Goal: Task Accomplishment & Management: Manage account settings

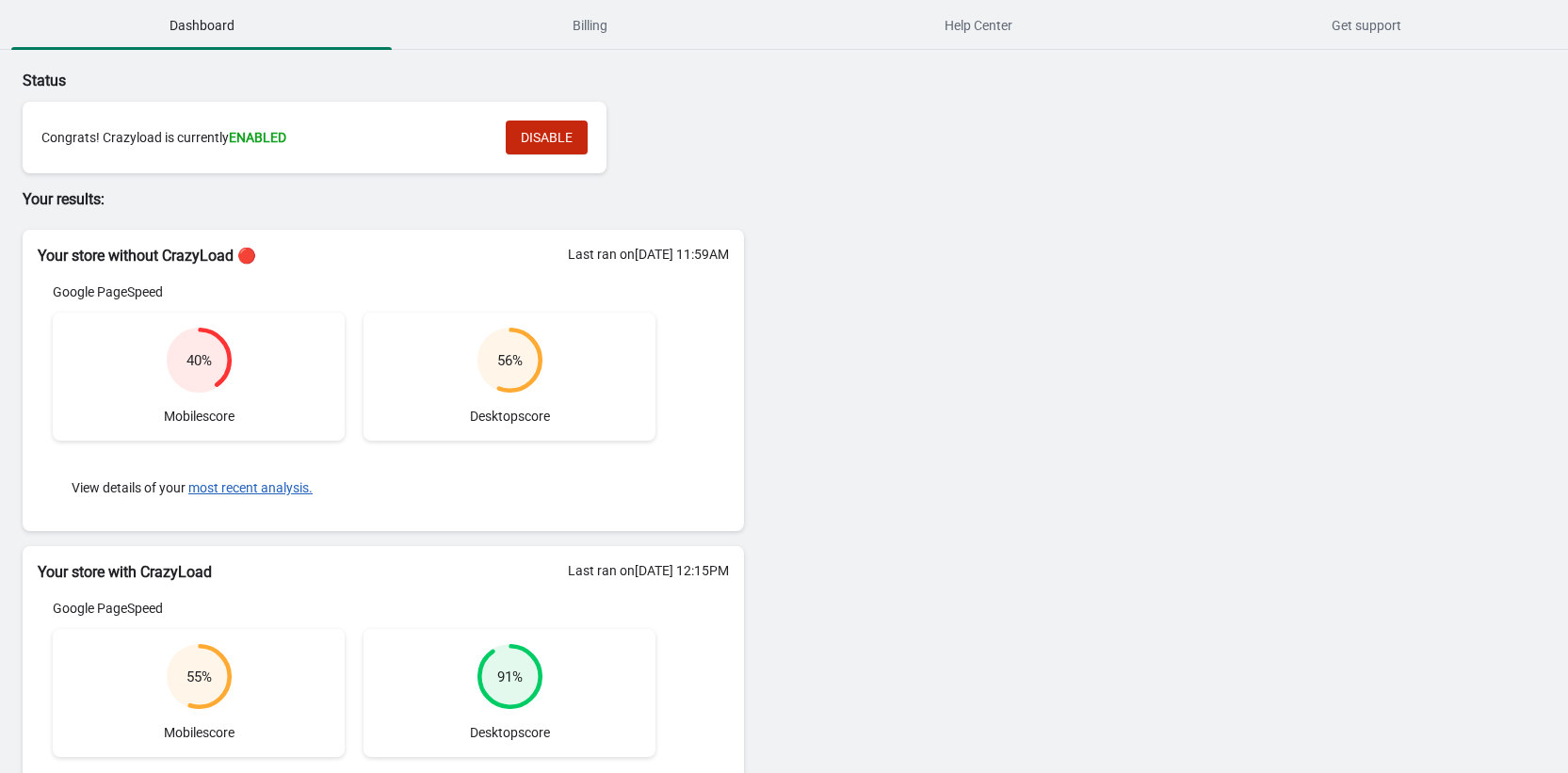
scroll to position [233, 0]
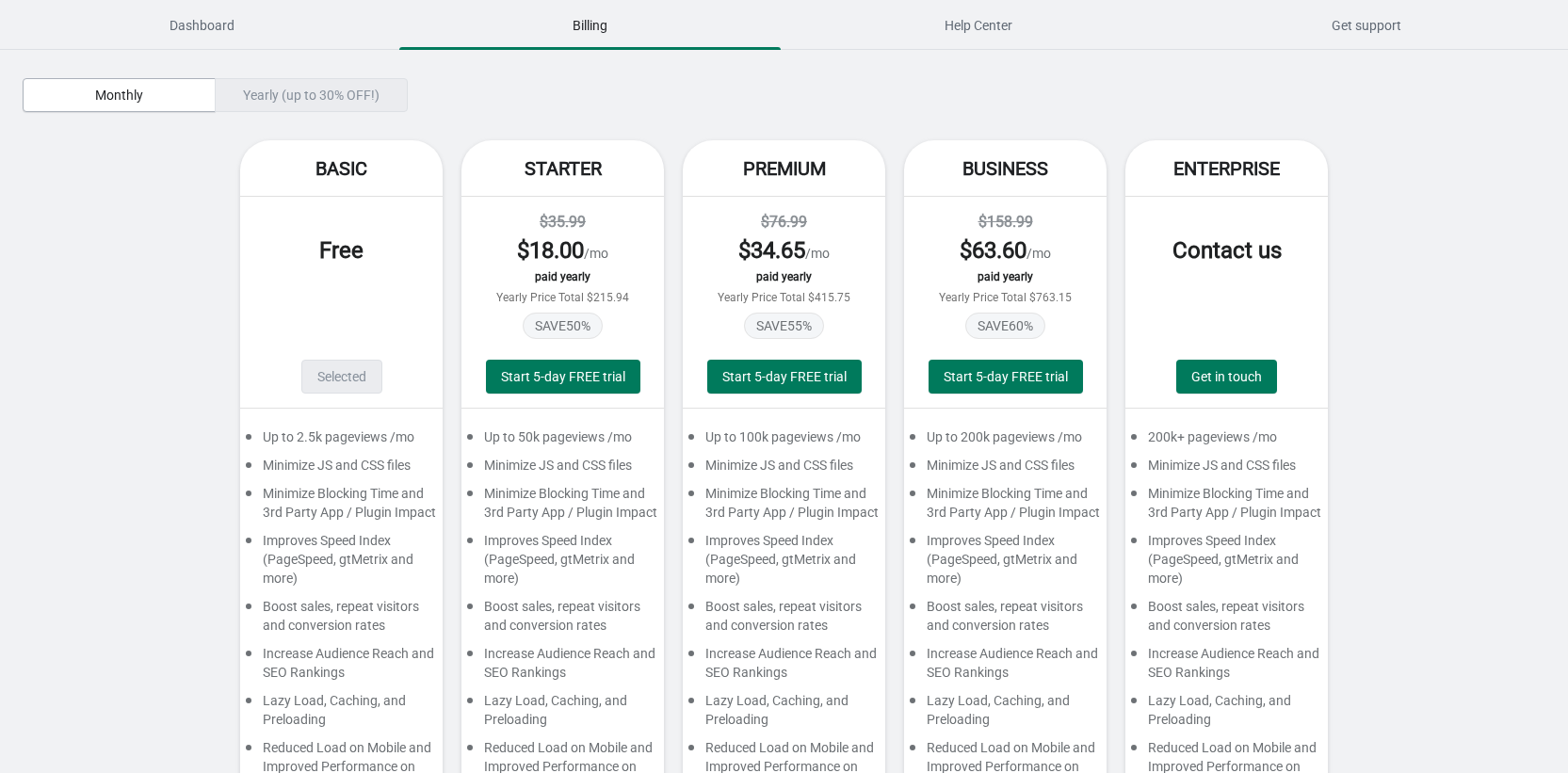
scroll to position [114, 0]
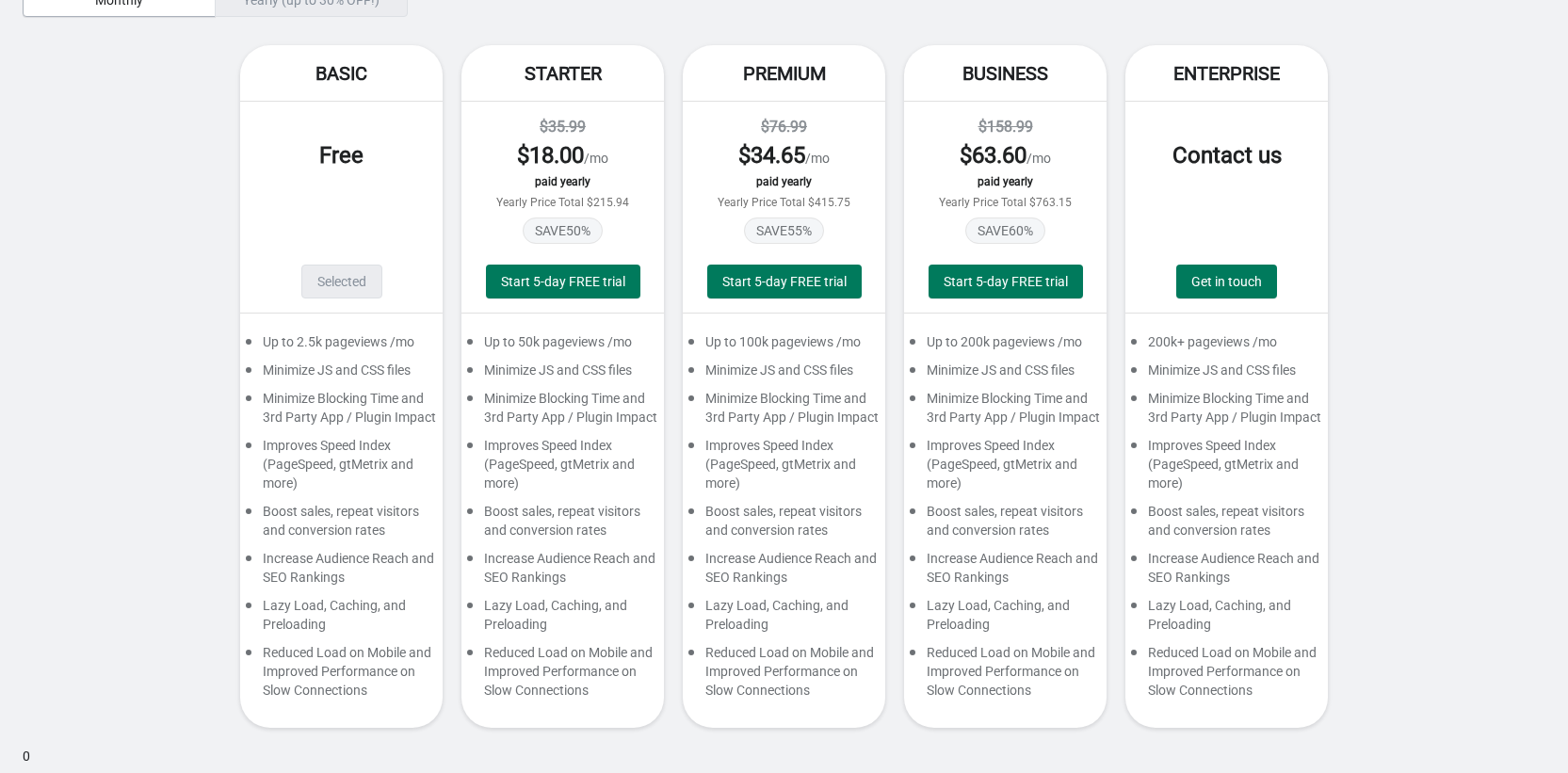
click at [159, 135] on div "Basic Free Selected Up to 2.5k pageviews /mo Minimize JS and CSS files Minimize…" at bounding box center [784, 396] width 1523 height 702
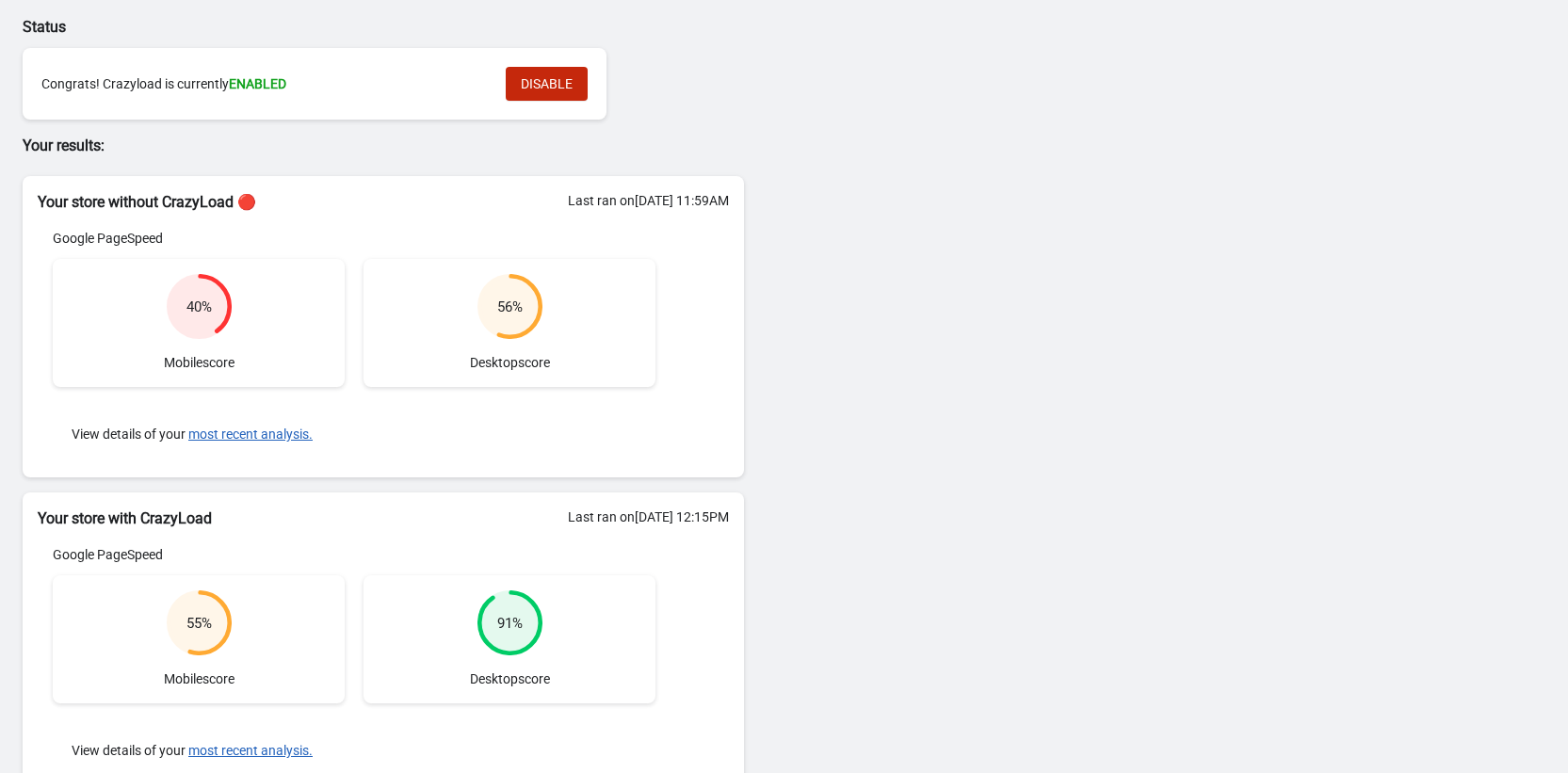
scroll to position [52, 0]
